Goal: Task Accomplishment & Management: Manage account settings

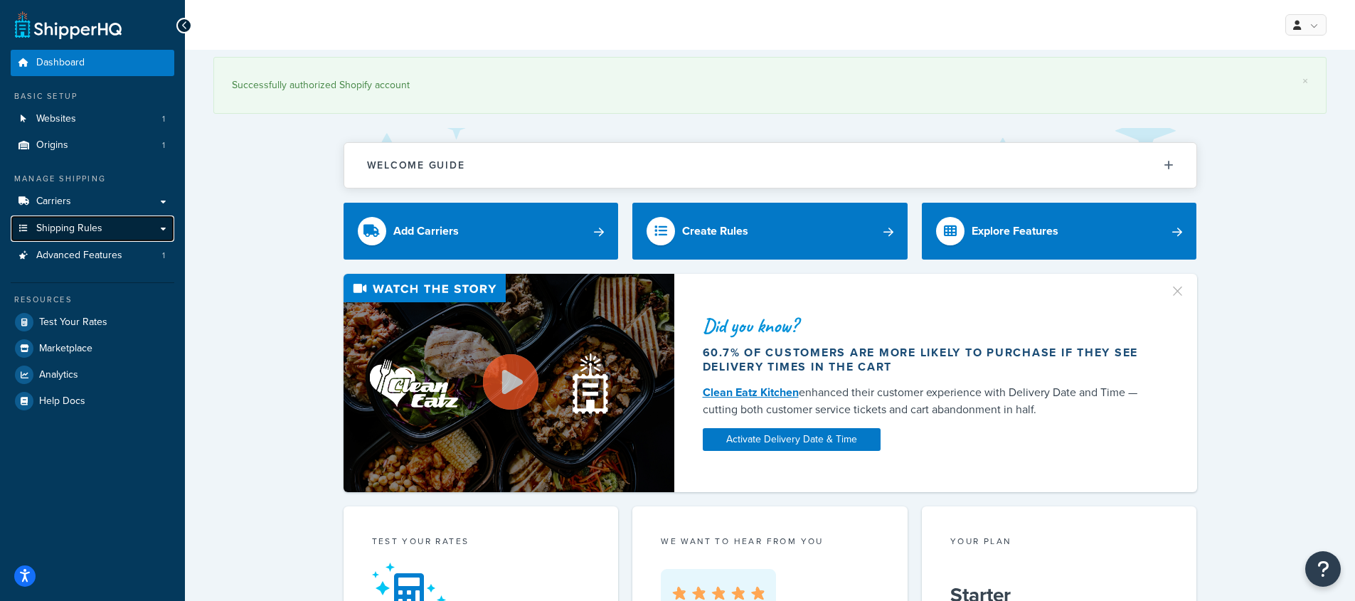
click at [94, 231] on span "Shipping Rules" at bounding box center [69, 229] width 66 height 12
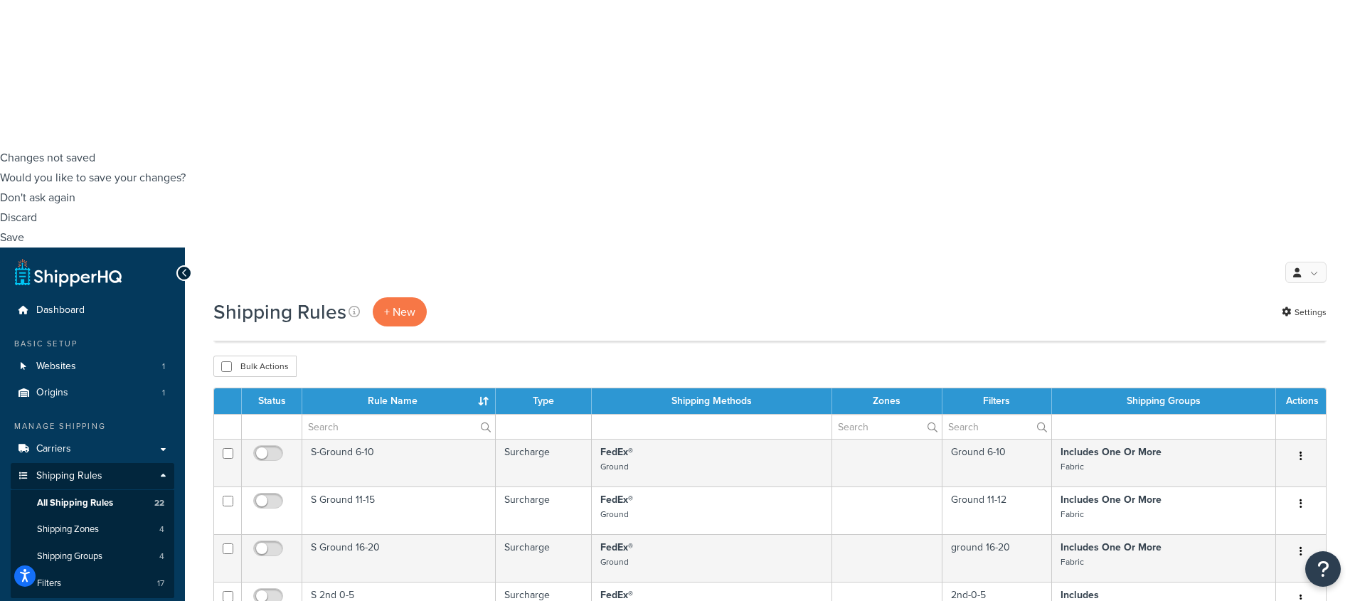
scroll to position [445, 0]
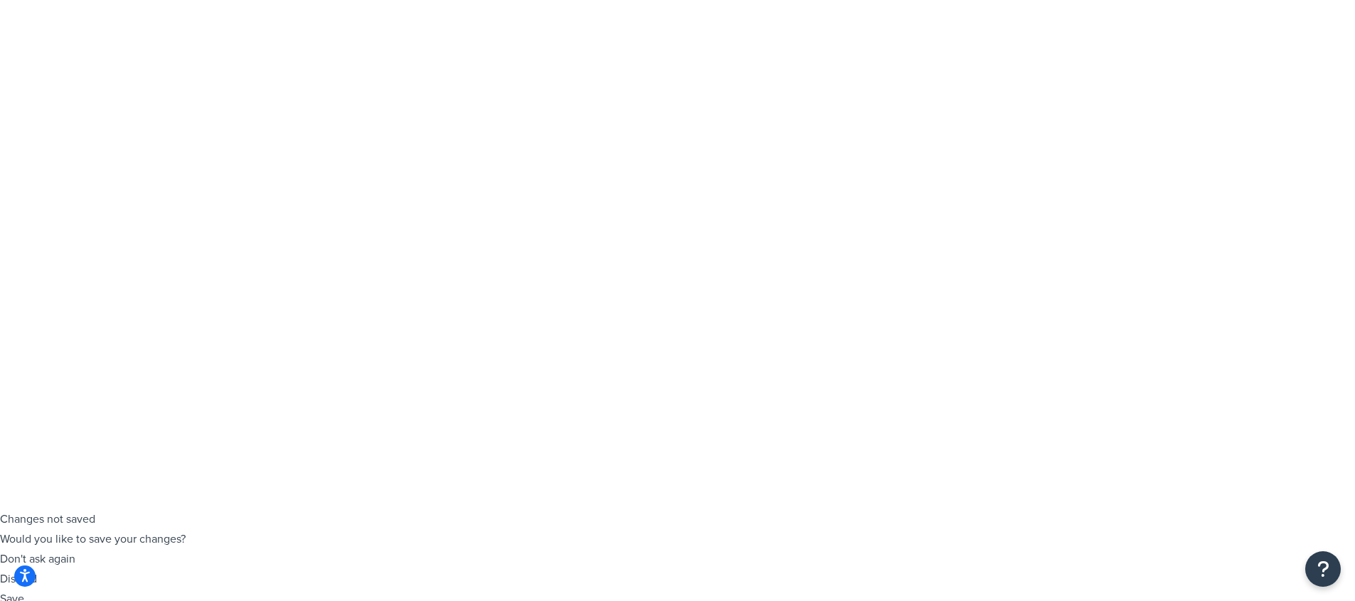
scroll to position [11, 0]
checkbox input "false"
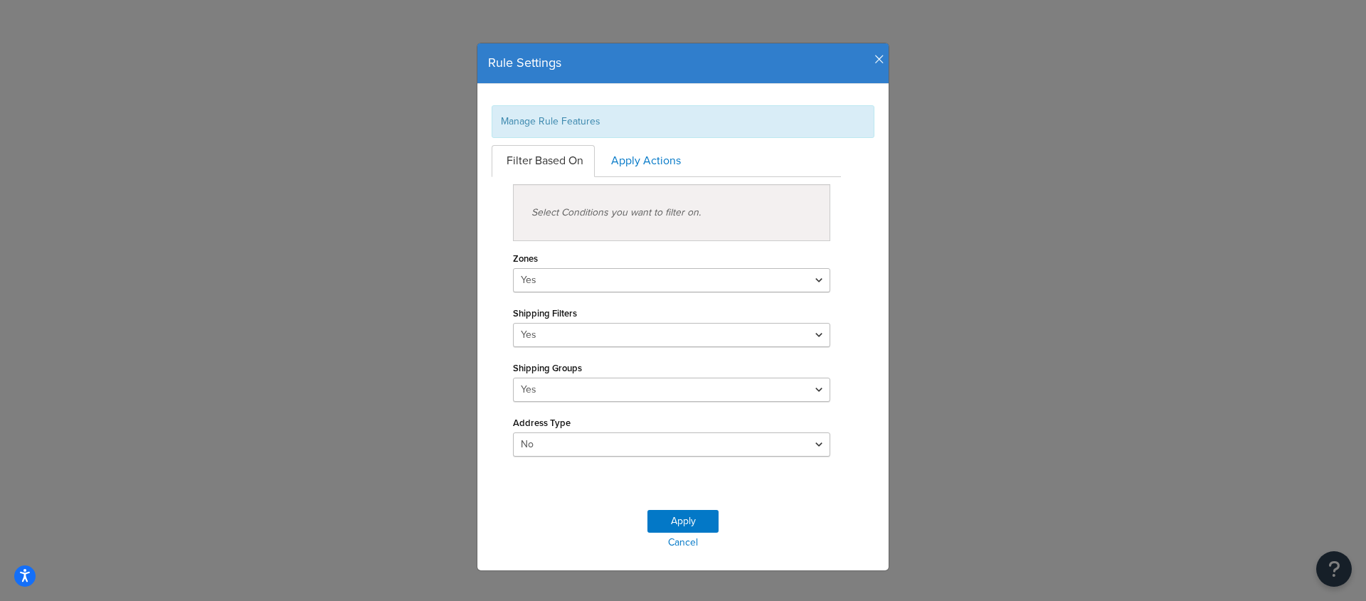
click at [874, 55] on icon "button" at bounding box center [879, 59] width 10 height 13
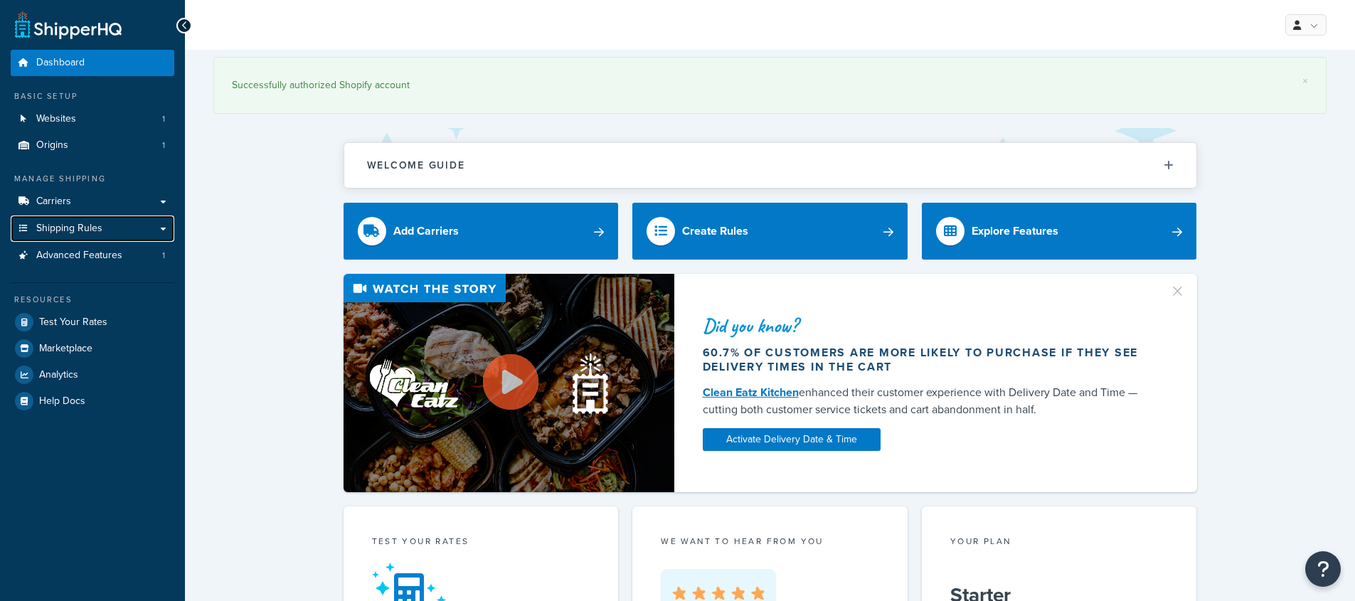
click at [79, 231] on span "Shipping Rules" at bounding box center [69, 229] width 66 height 12
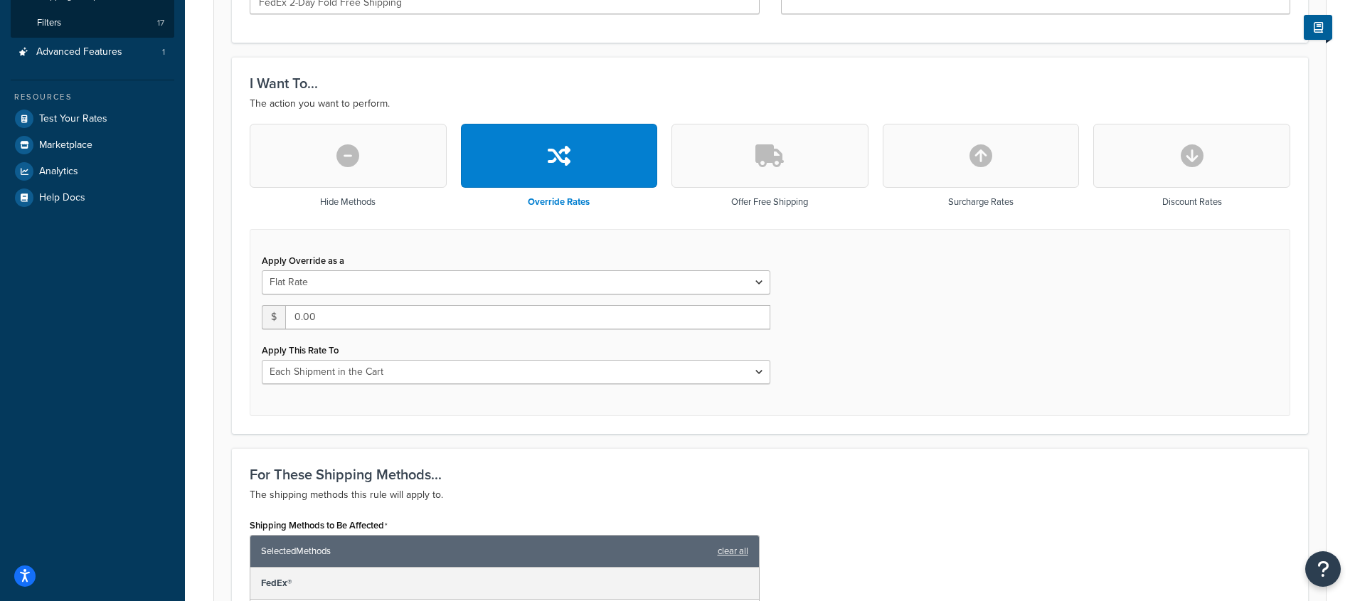
scroll to position [1034, 0]
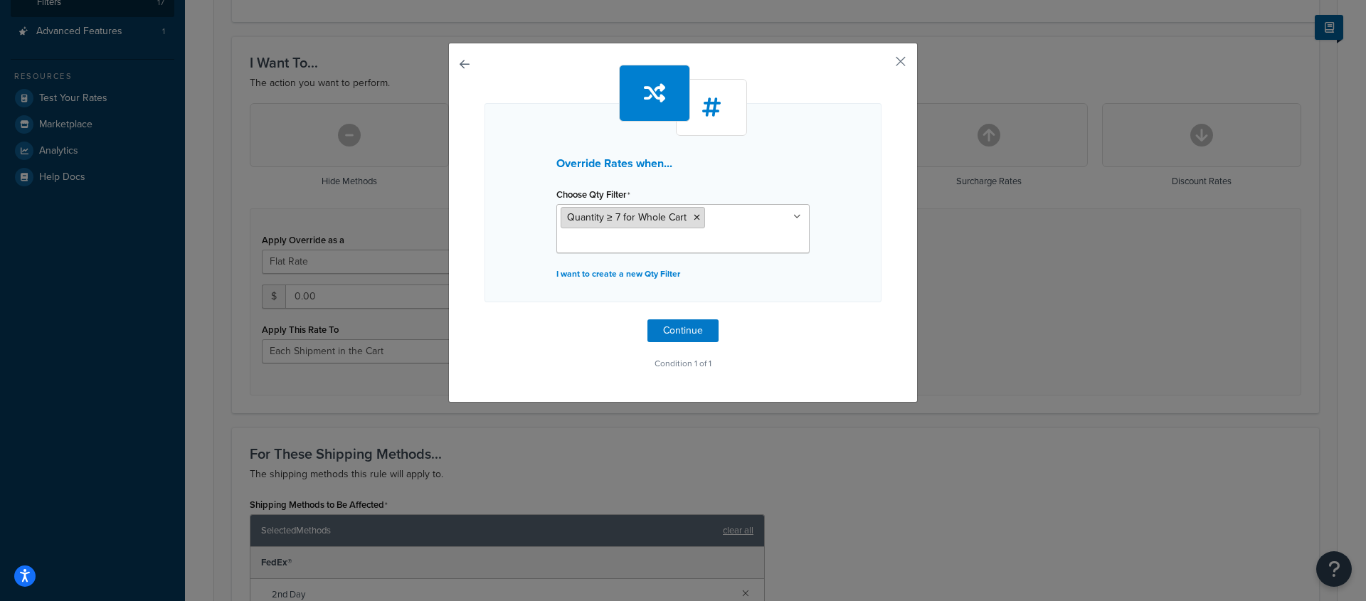
click at [693, 217] on icon at bounding box center [696, 217] width 6 height 9
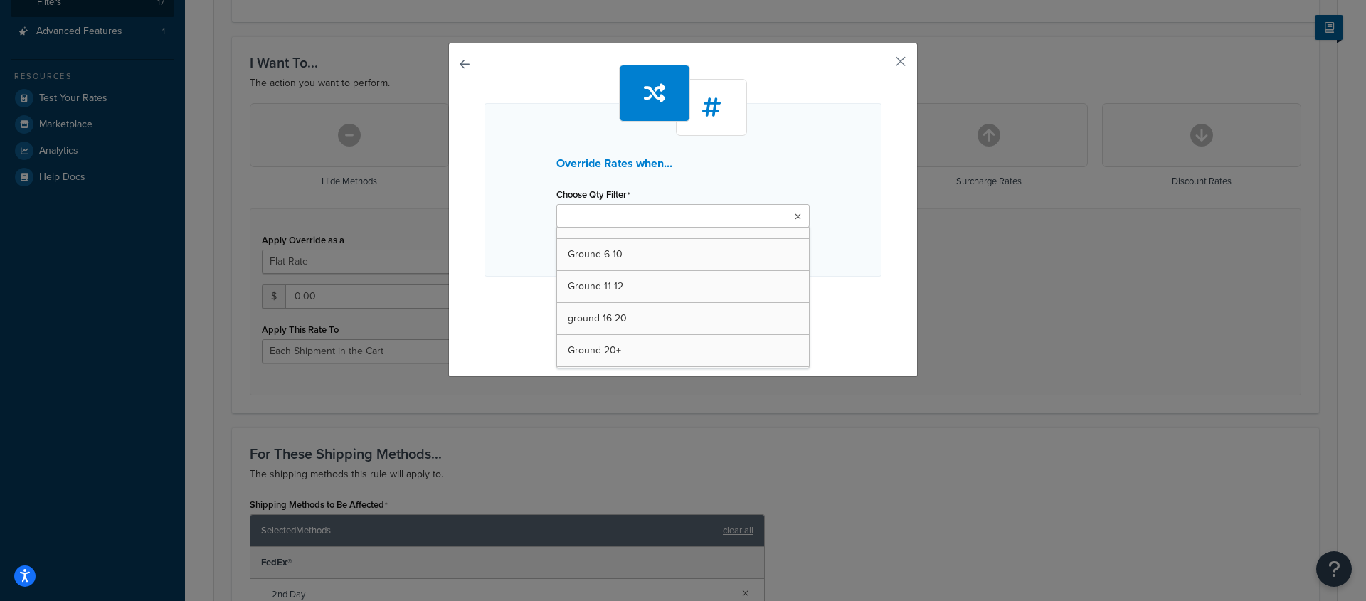
click at [687, 173] on div "Override Rates when... Choose Qty Filter Ground 6-10 Ground 11-12 ground 16-20 …" at bounding box center [682, 190] width 397 height 174
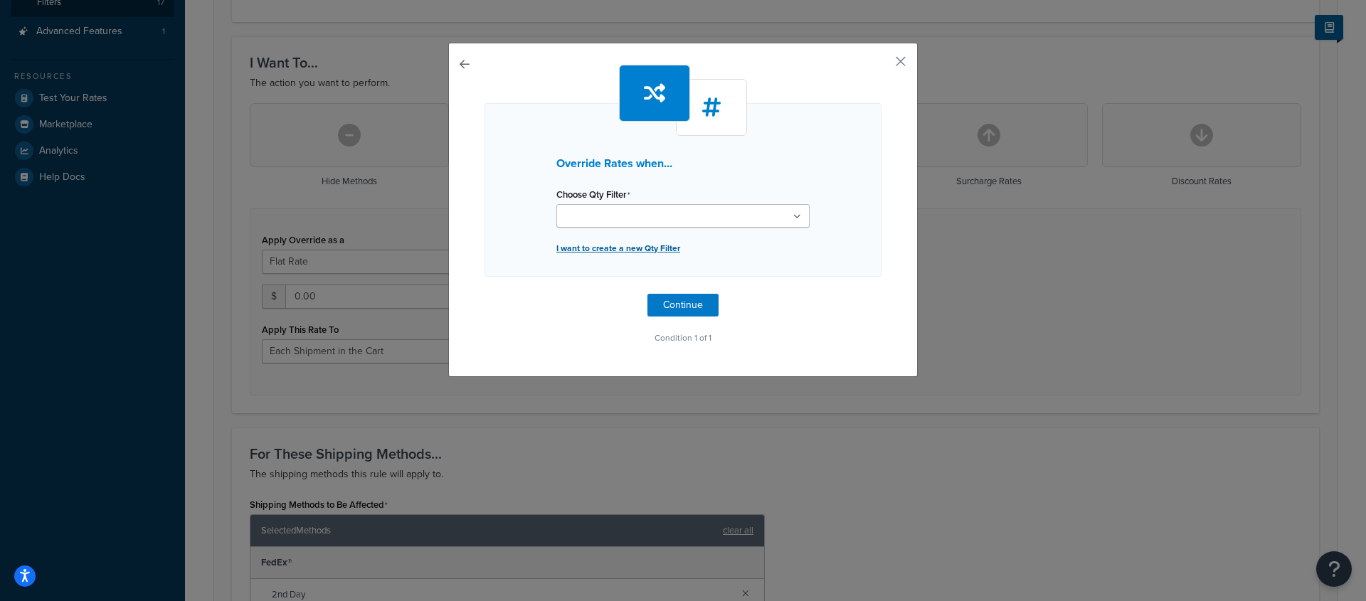
click at [637, 244] on p "I want to create a new Qty Filter" at bounding box center [682, 248] width 253 height 20
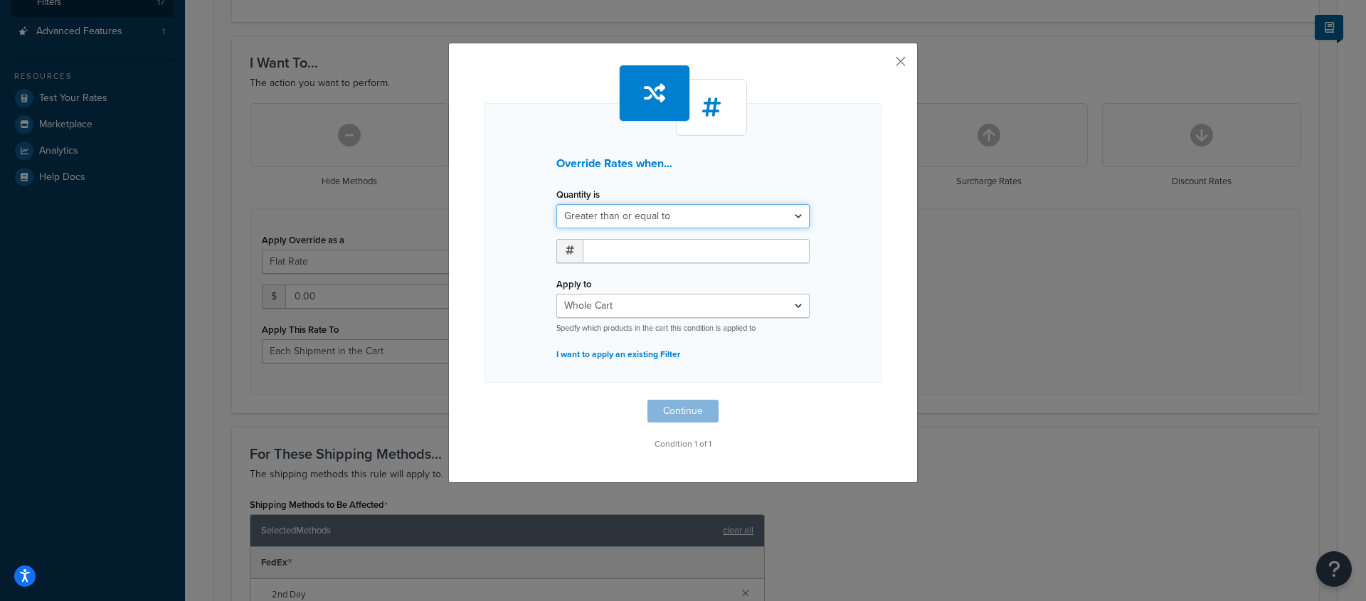
click at [640, 218] on select "Greater than or equal to Between or equal to Less than or equal to" at bounding box center [682, 216] width 253 height 24
select select "UNDER"
click at [556, 204] on select "Greater than or equal to Between or equal to Less than or equal to" at bounding box center [682, 216] width 253 height 24
click at [627, 252] on input "number" at bounding box center [695, 251] width 227 height 24
type input "7"
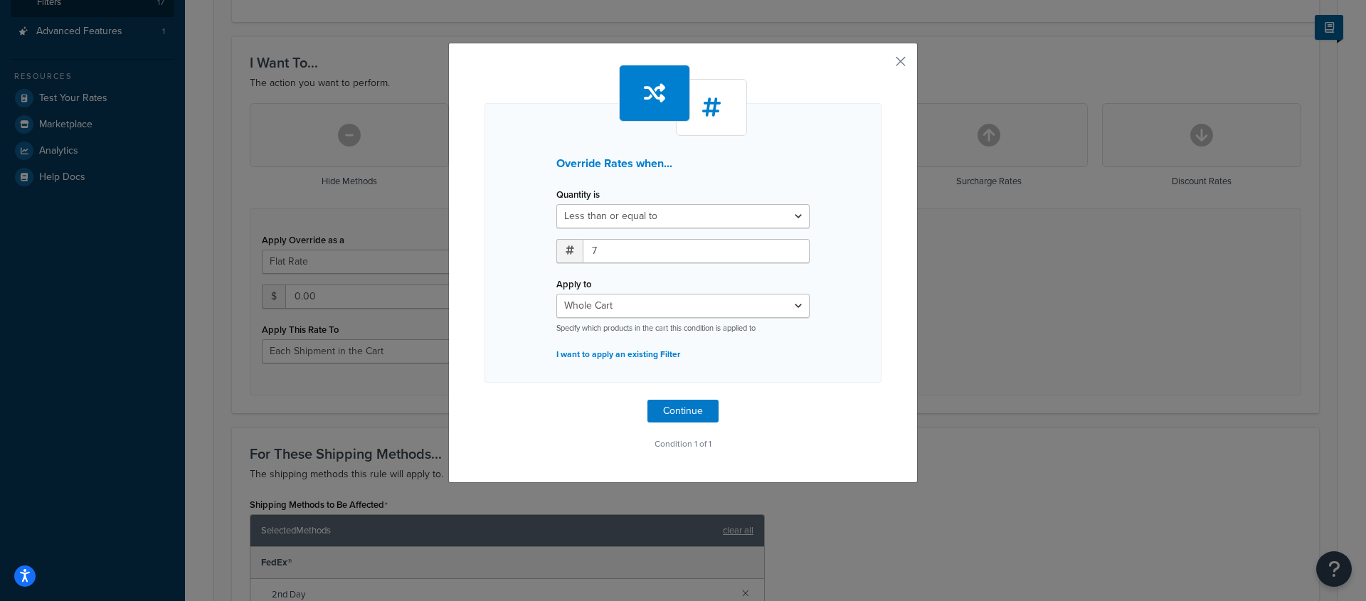
click at [829, 368] on div "Override Rates when... Quantity is Greater than or equal to Between or equal to…" at bounding box center [682, 243] width 397 height 280
click at [688, 419] on button "Continue" at bounding box center [682, 411] width 71 height 23
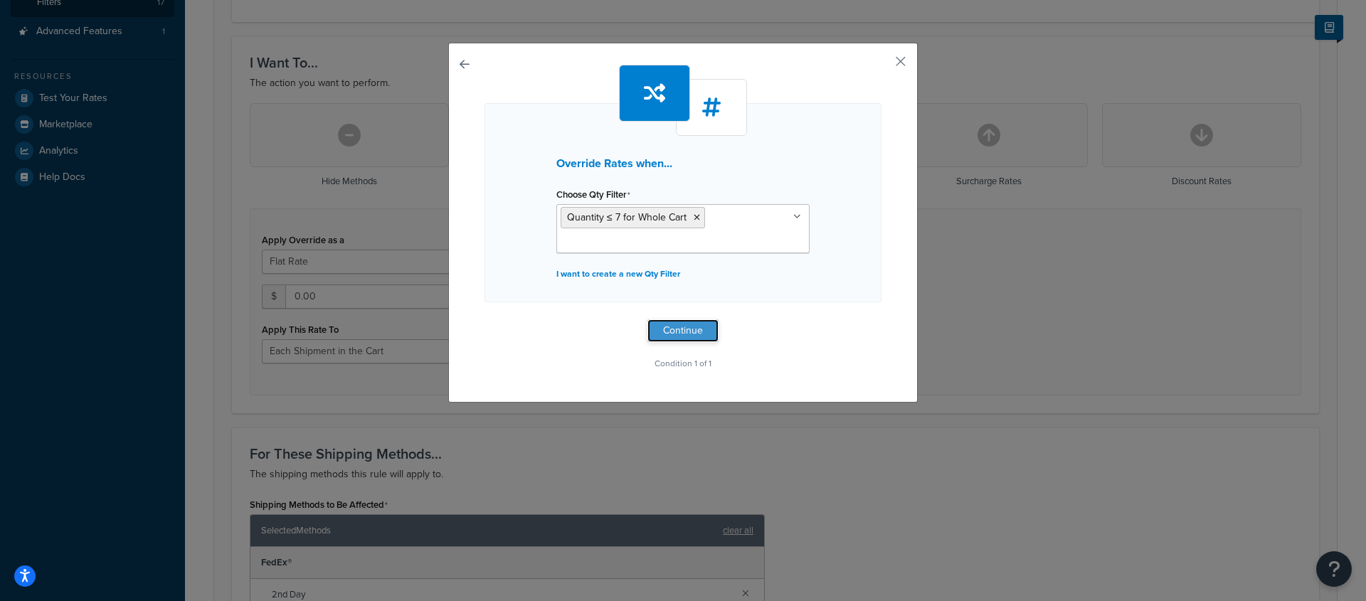
click at [693, 334] on button "Continue" at bounding box center [682, 330] width 71 height 23
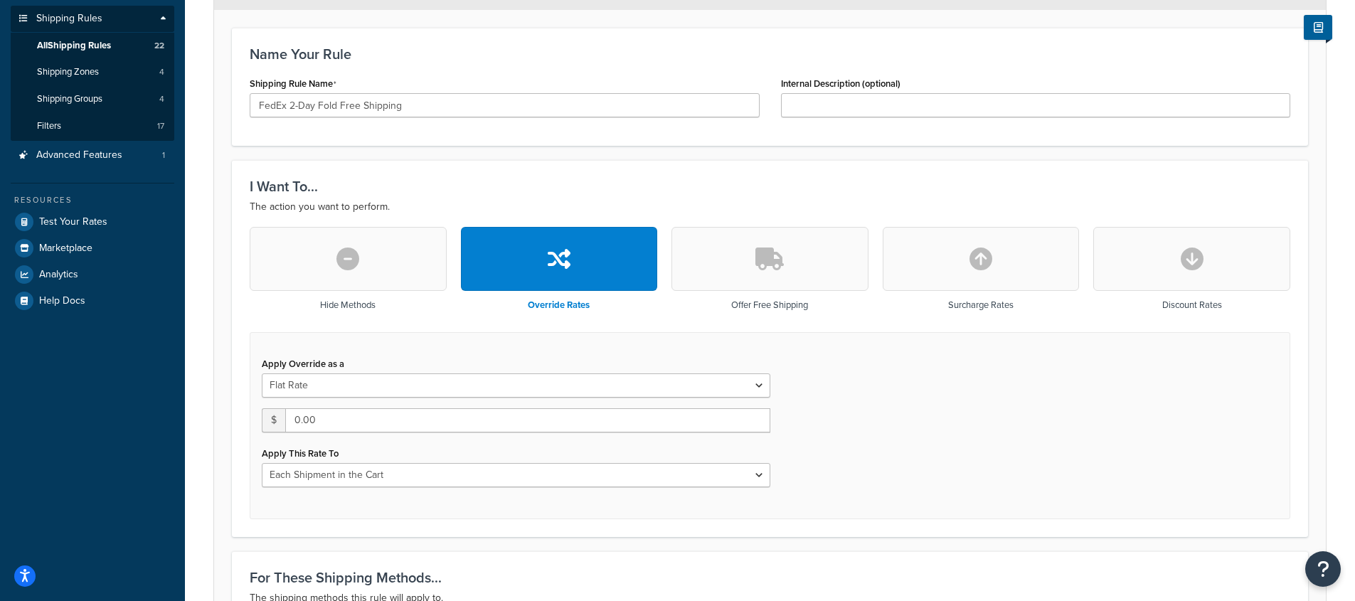
scroll to position [912, 0]
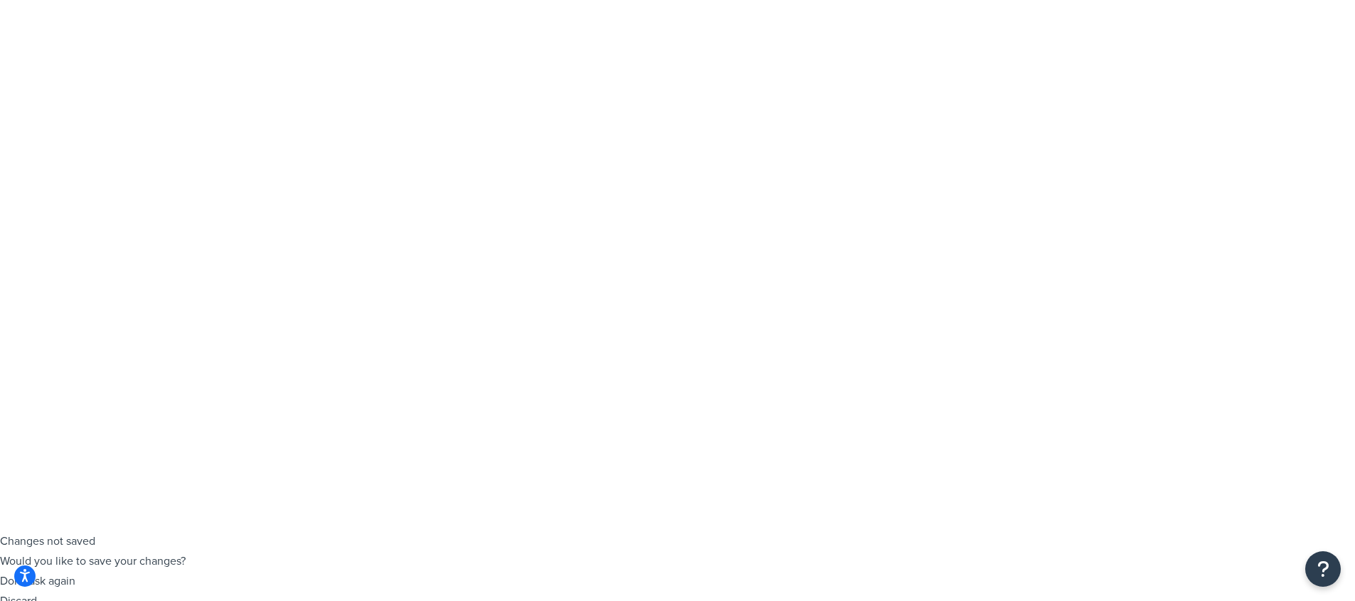
scroll to position [85, 0]
